Goal: Task Accomplishment & Management: Manage account settings

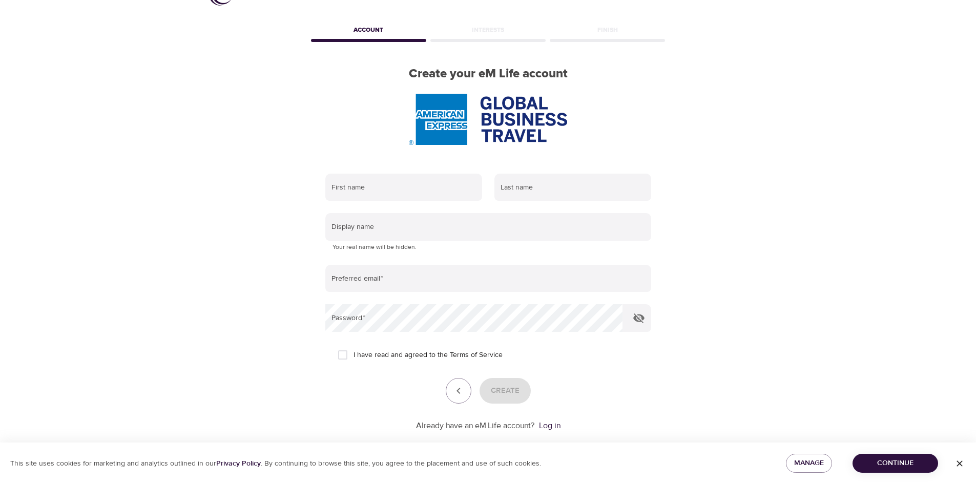
scroll to position [48, 0]
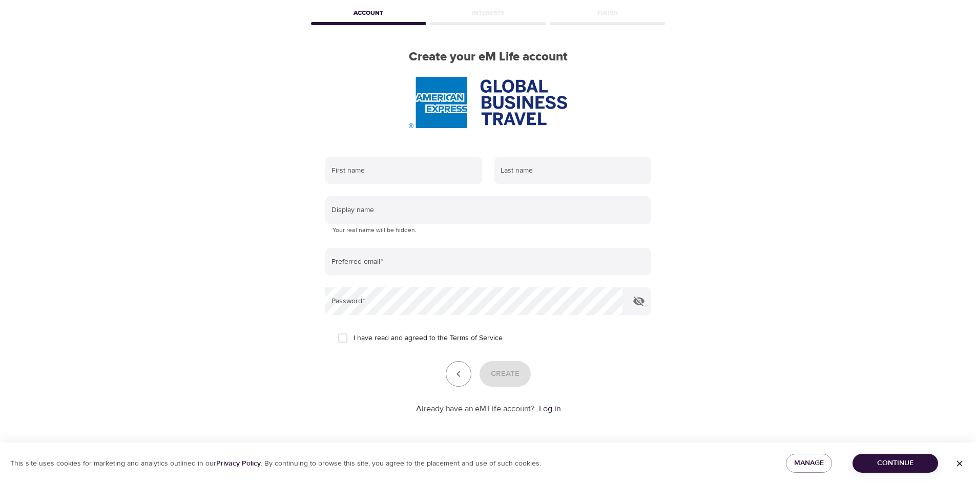
click at [893, 465] on span "Continue" at bounding box center [895, 463] width 69 height 13
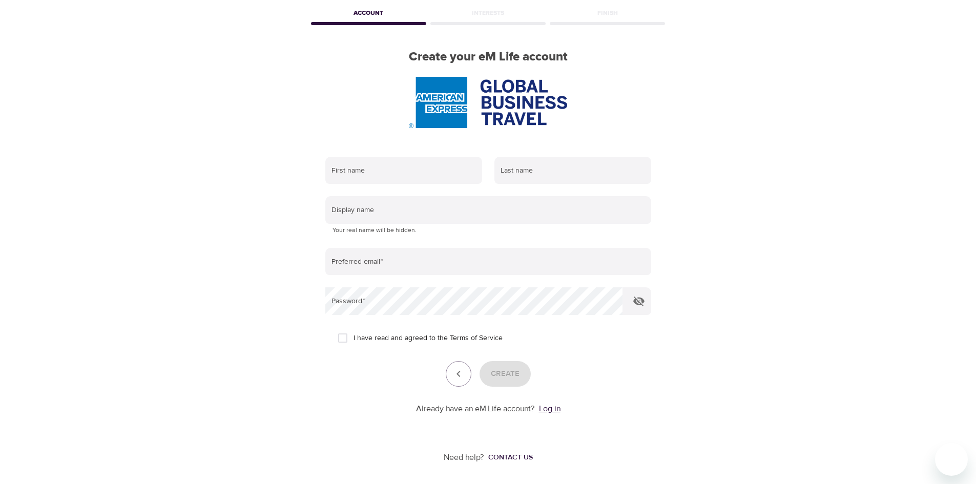
click at [546, 405] on link "Log in" at bounding box center [550, 409] width 22 height 10
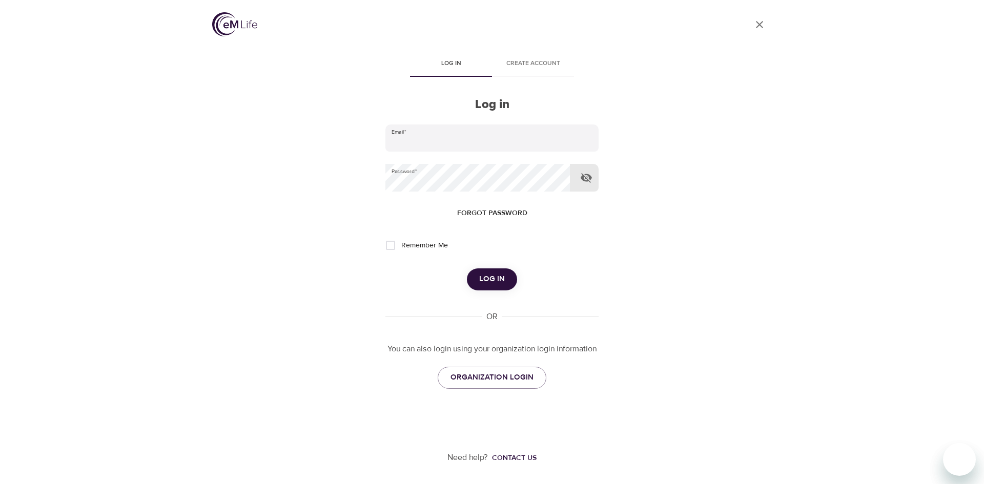
type input "[PERSON_NAME][EMAIL_ADDRESS][PERSON_NAME][DOMAIN_NAME]"
click at [584, 181] on icon "button" at bounding box center [586, 178] width 12 height 12
drag, startPoint x: 504, startPoint y: 279, endPoint x: 385, endPoint y: 279, distance: 118.9
click at [385, 290] on div "Log in" at bounding box center [491, 280] width 213 height 22
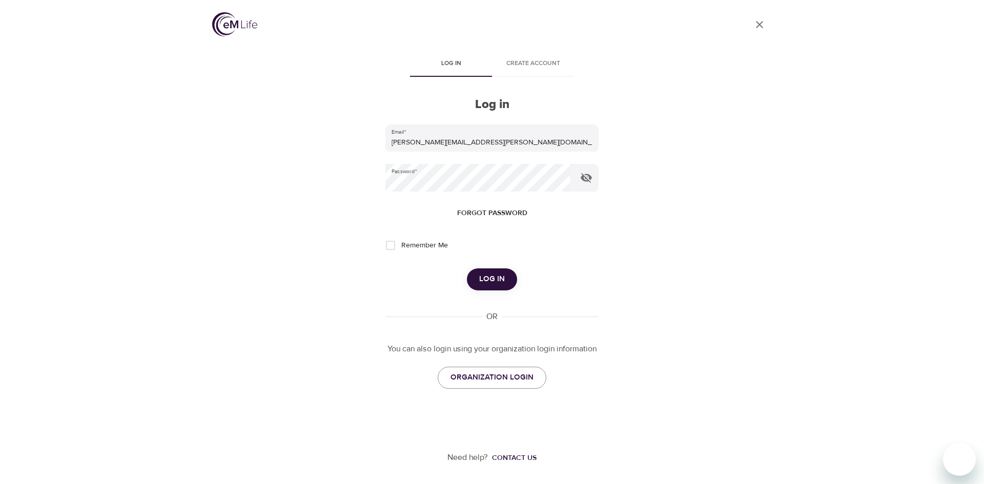
click at [387, 247] on input "Remember Me" at bounding box center [391, 246] width 22 height 22
checkbox input "true"
click at [494, 275] on span "Log in" at bounding box center [492, 279] width 26 height 13
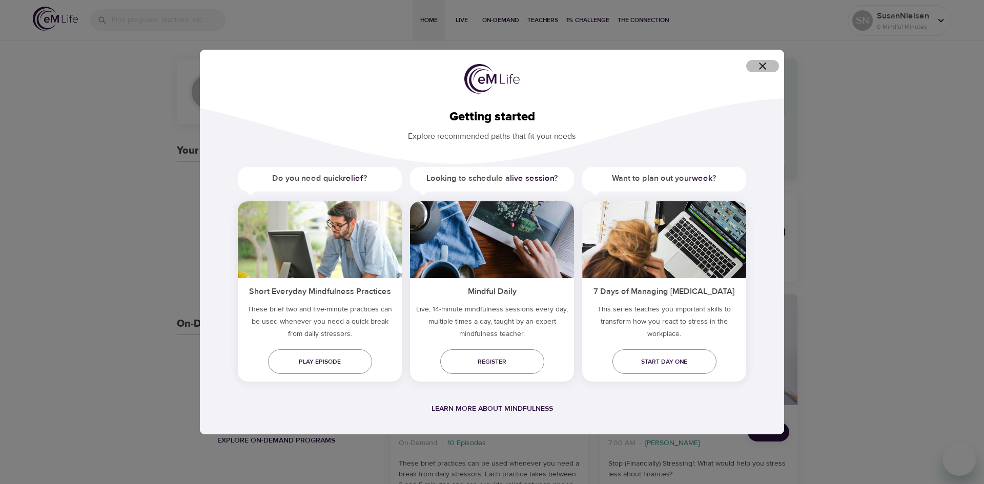
click at [761, 63] on icon "button" at bounding box center [762, 66] width 12 height 12
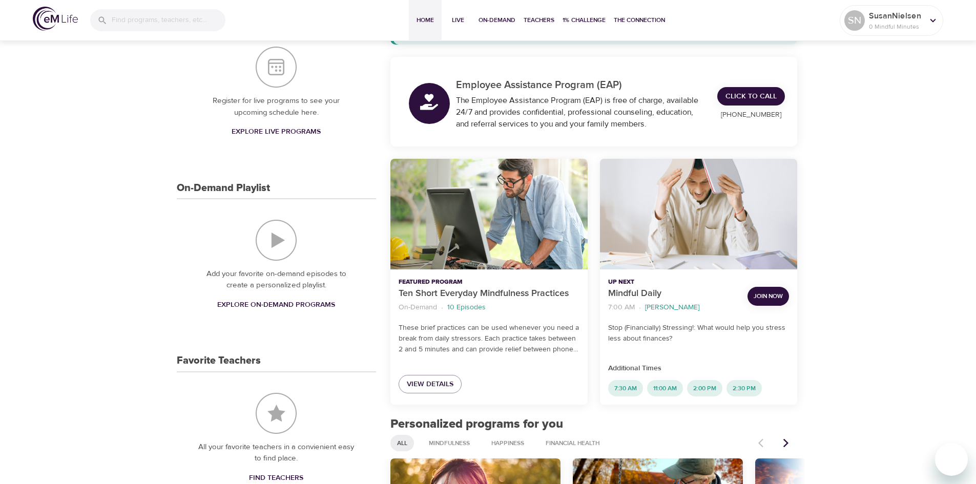
scroll to position [154, 0]
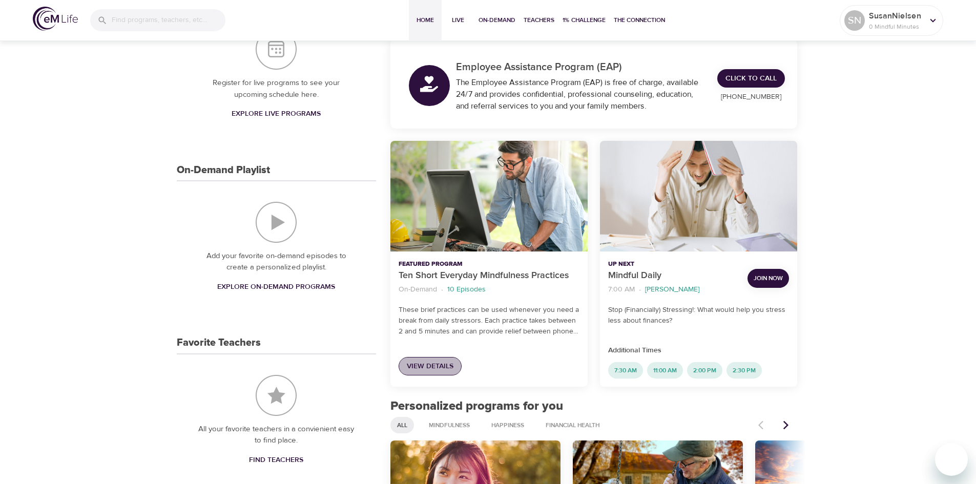
click at [438, 362] on span "View Details" at bounding box center [430, 366] width 47 height 13
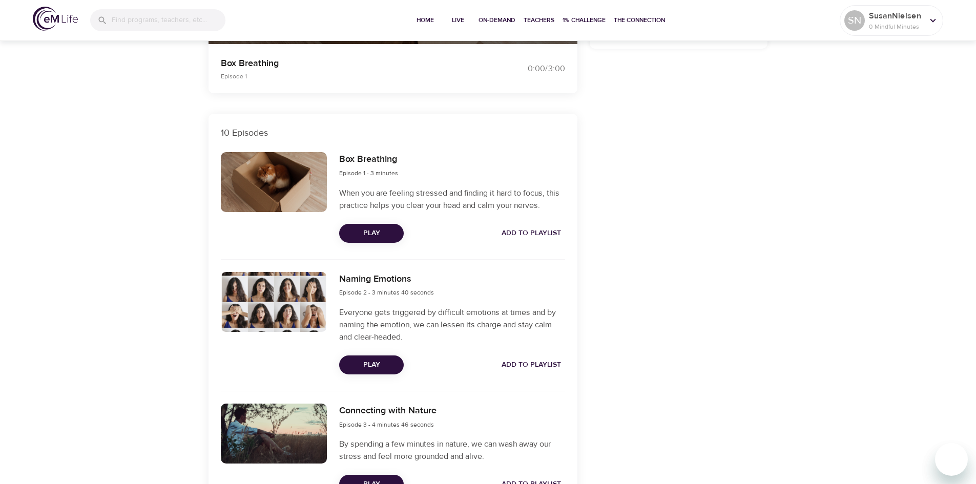
scroll to position [256, 0]
